Goal: Transaction & Acquisition: Book appointment/travel/reservation

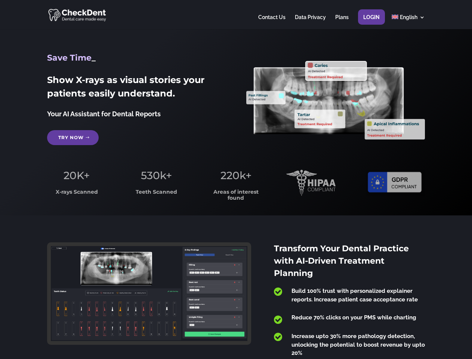
click at [236, 179] on span "220k+" at bounding box center [236, 175] width 31 height 13
